Goal: Find contact information: Find contact information

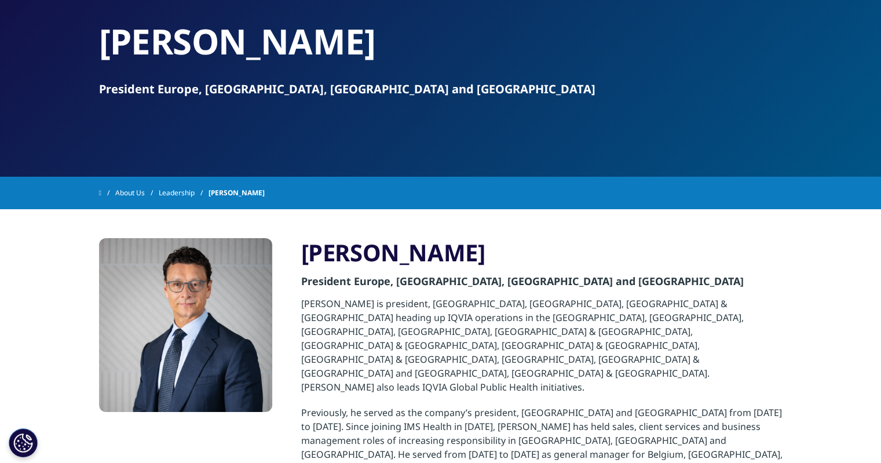
scroll to position [87, 0]
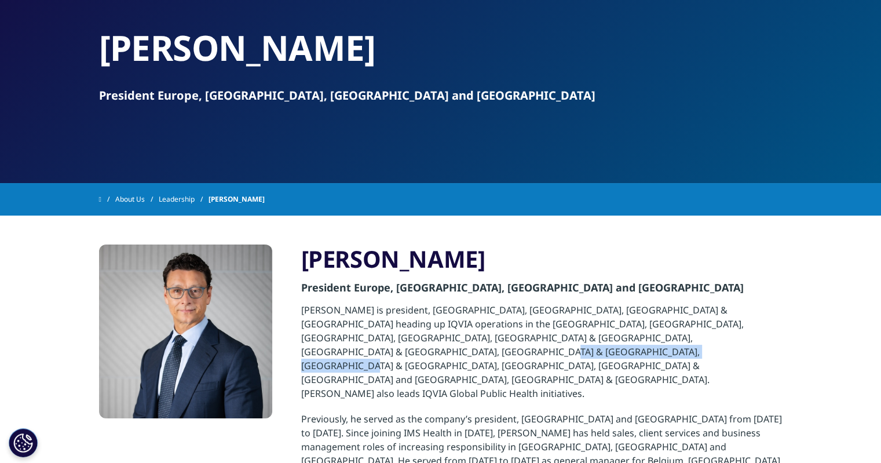
drag, startPoint x: 688, startPoint y: 338, endPoint x: 490, endPoint y: 348, distance: 198.4
click at [490, 348] on p "[PERSON_NAME] is president, [GEOGRAPHIC_DATA], [GEOGRAPHIC_DATA], [GEOGRAPHIC_D…" at bounding box center [541, 357] width 481 height 109
copy p "IQVIA Global Public Health initiatives."
click at [151, 199] on link "About Us" at bounding box center [136, 199] width 43 height 21
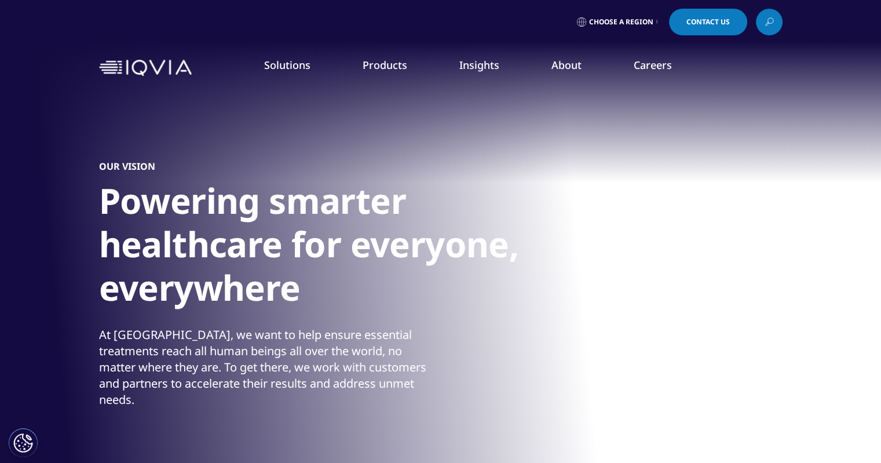
click at [732, 24] on link "Contact Us" at bounding box center [708, 22] width 78 height 27
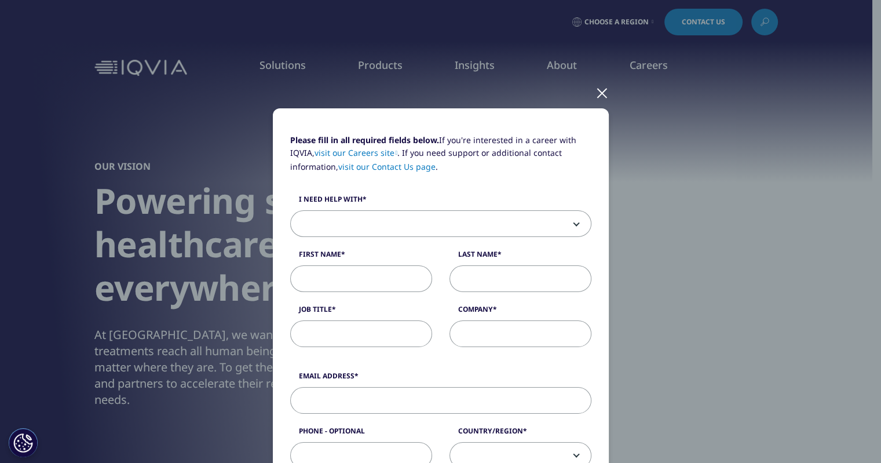
click at [599, 96] on div at bounding box center [602, 92] width 13 height 32
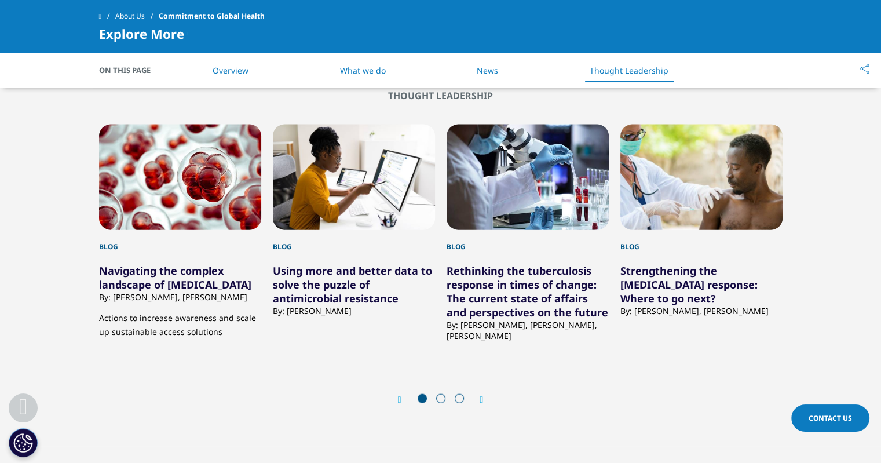
scroll to position [2650, 0]
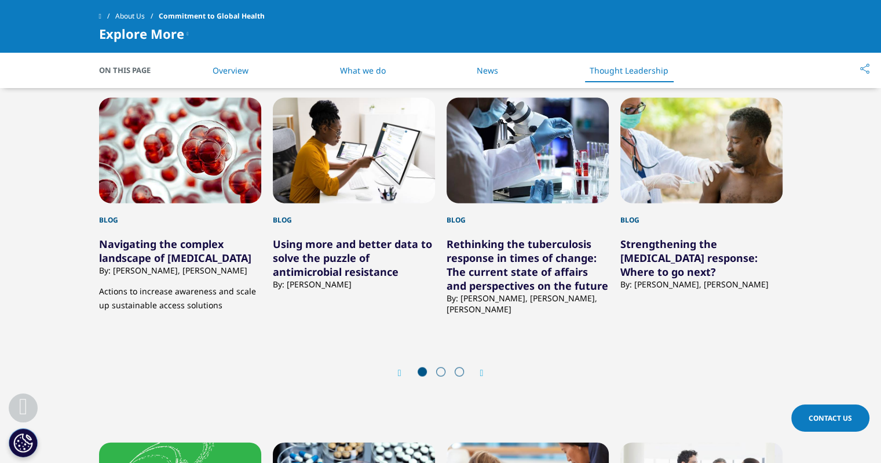
click at [483, 375] on icon "Next slide" at bounding box center [481, 372] width 3 height 9
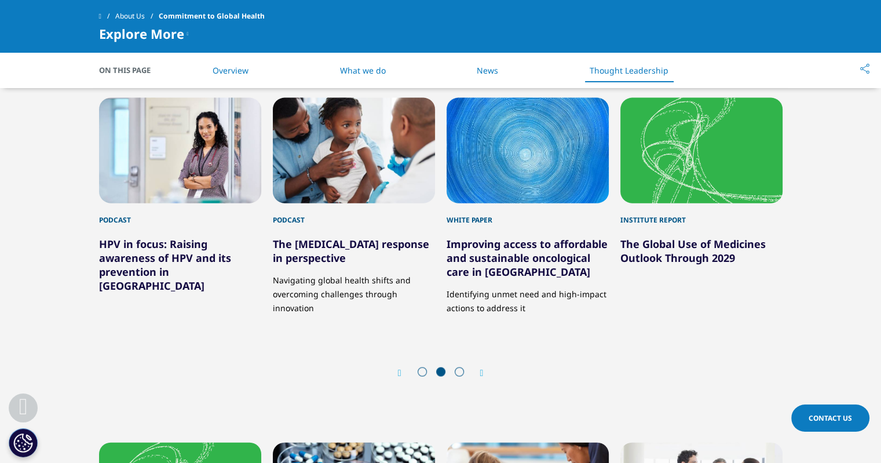
click at [483, 375] on icon "Next slide" at bounding box center [481, 372] width 3 height 9
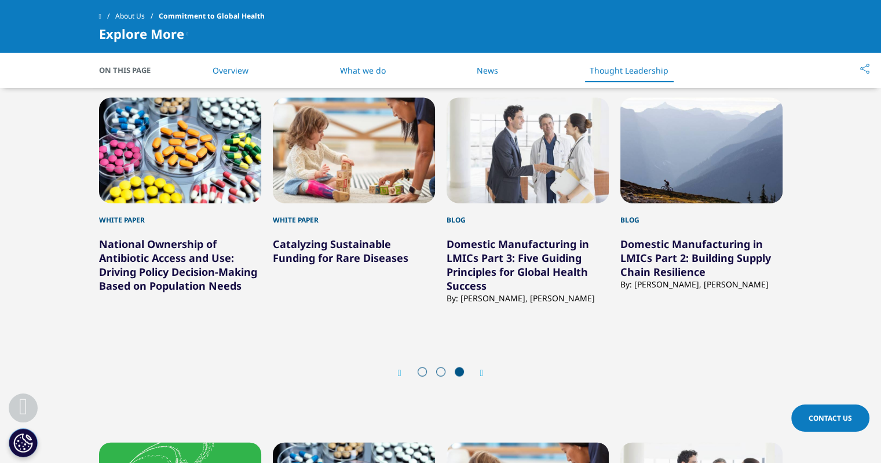
click at [483, 375] on icon "Next slide" at bounding box center [481, 372] width 3 height 9
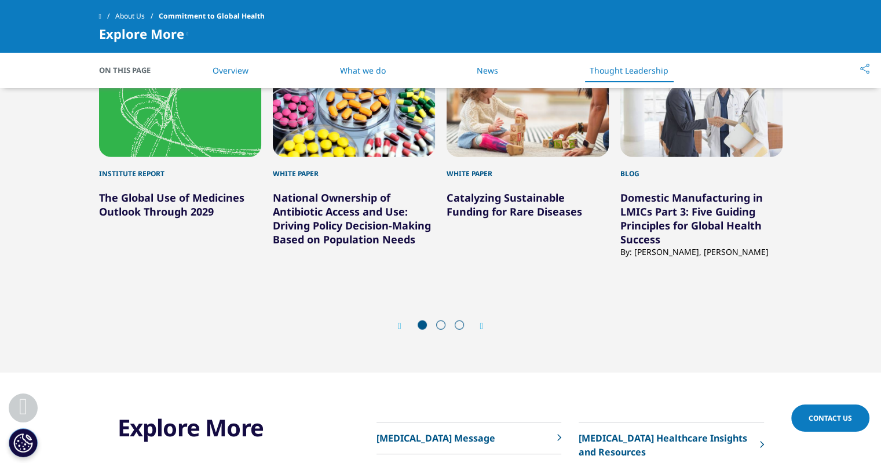
scroll to position [3070, 0]
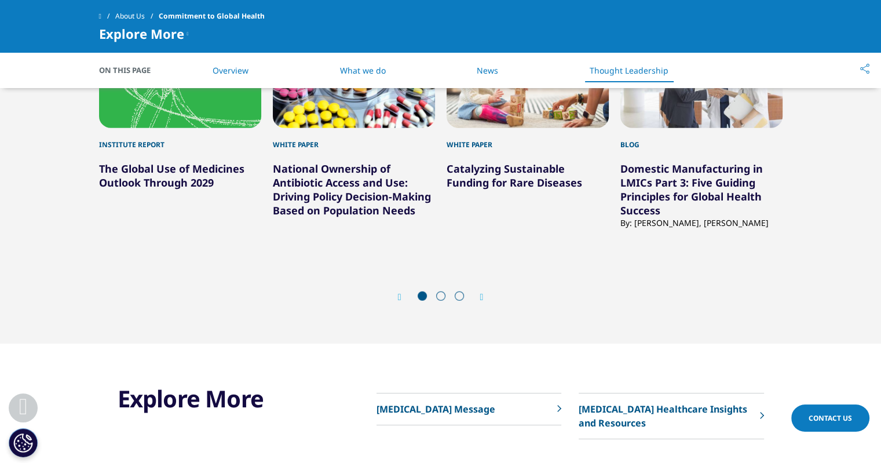
click at [481, 296] on icon "Next slide" at bounding box center [481, 297] width 3 height 9
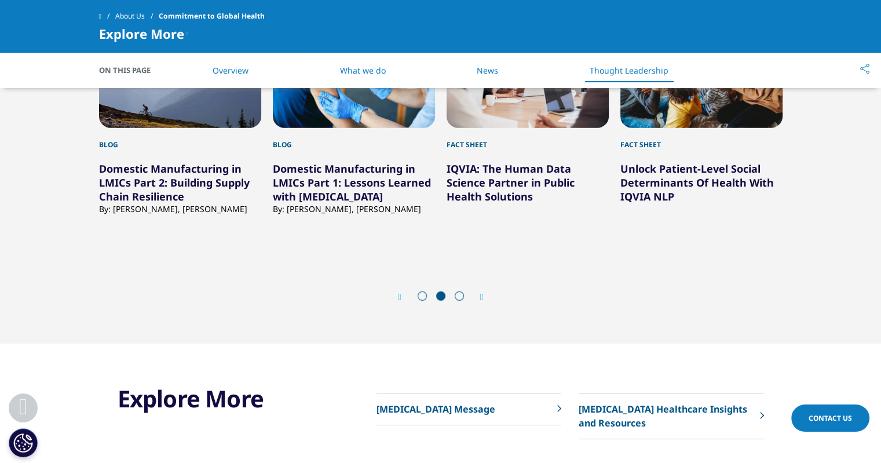
click at [480, 297] on icon "Next slide" at bounding box center [481, 297] width 3 height 9
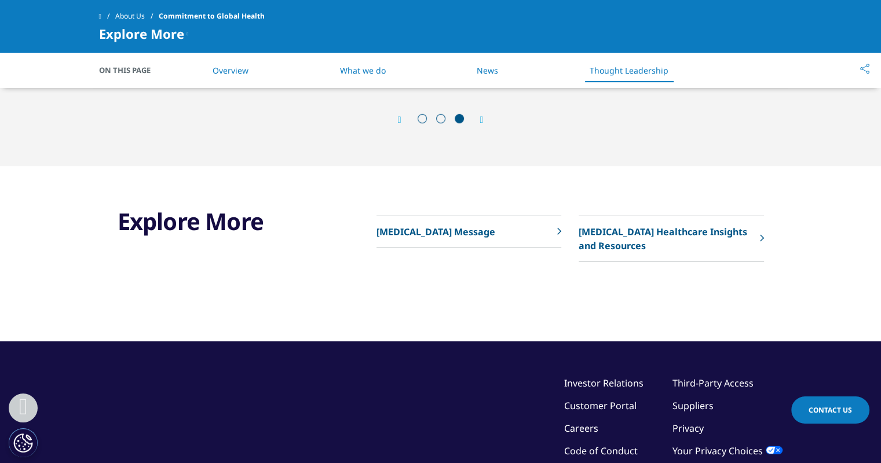
scroll to position [3316, 0]
